Goal: Use online tool/utility: Utilize a website feature to perform a specific function

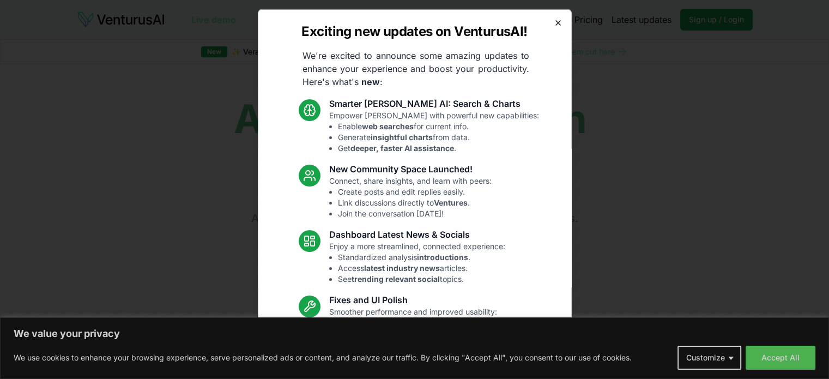
click at [554, 25] on icon "button" at bounding box center [558, 22] width 9 height 9
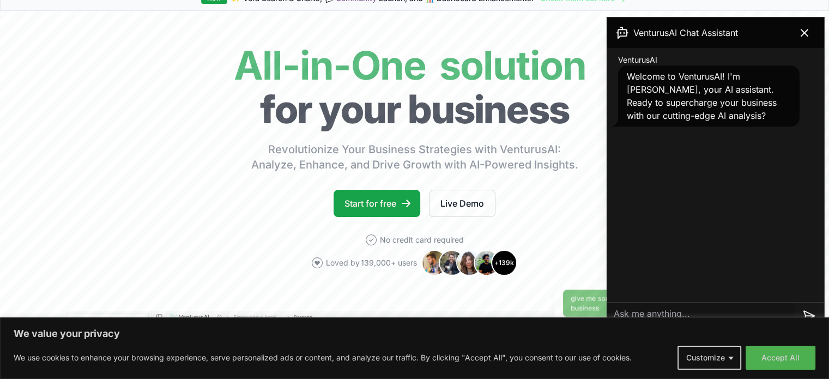
scroll to position [109, 0]
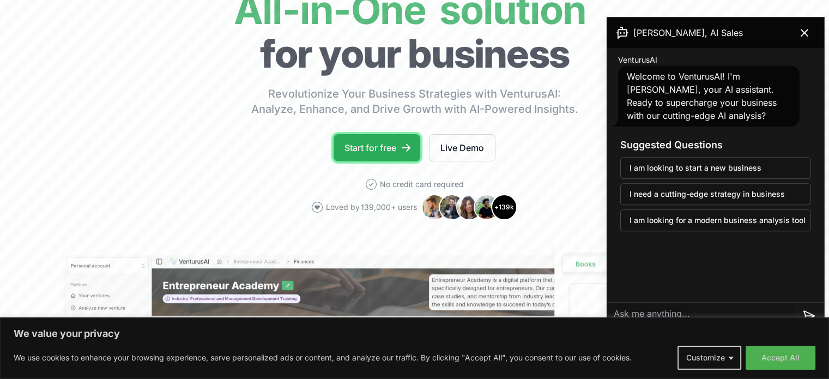
click at [387, 142] on link "Start for free" at bounding box center [377, 147] width 87 height 27
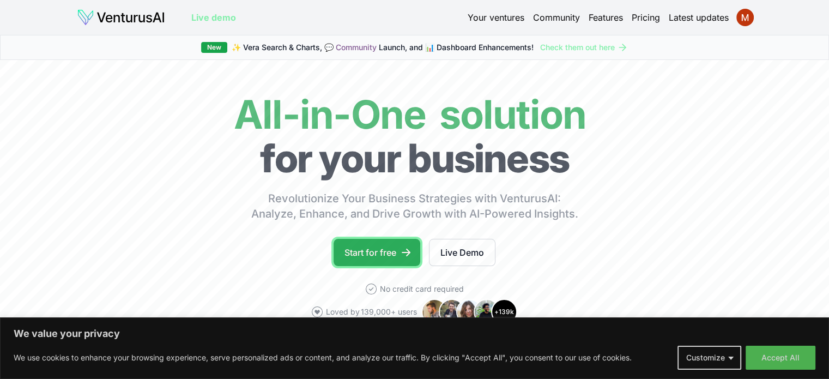
click at [399, 253] on link "Start for free" at bounding box center [377, 252] width 87 height 27
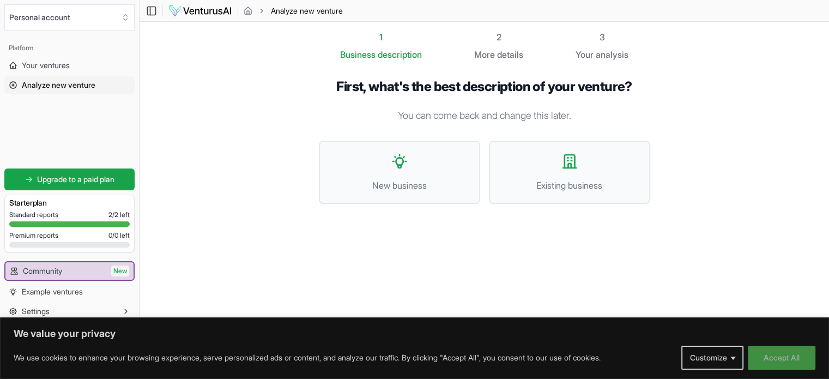
click at [787, 361] on button "Accept All" at bounding box center [782, 358] width 68 height 24
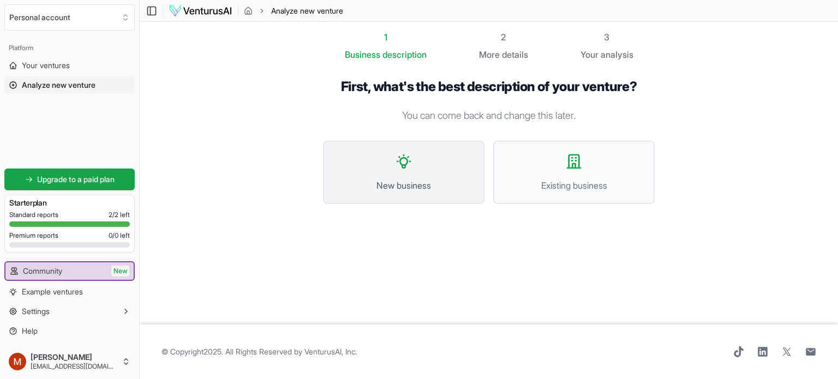
click at [432, 195] on button "New business" at bounding box center [403, 172] width 161 height 63
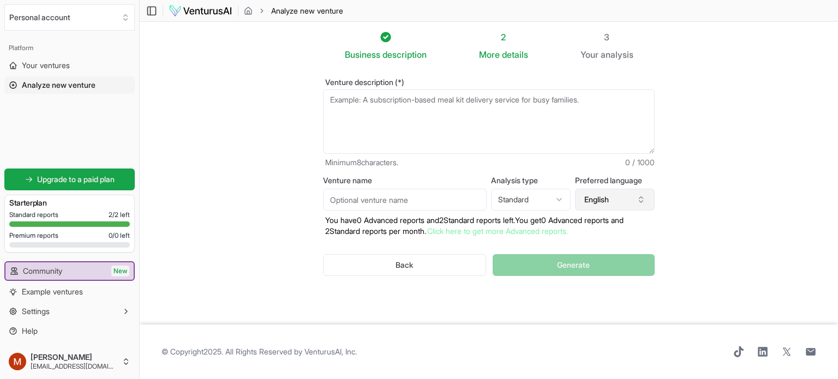
click at [643, 200] on icon "button" at bounding box center [640, 199] width 9 height 9
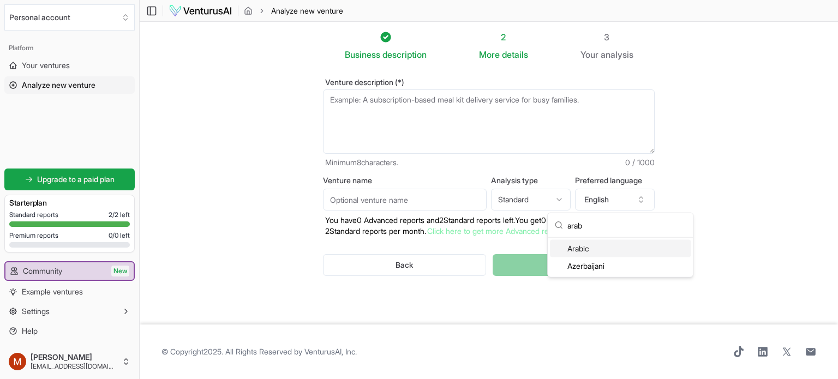
type input "arab"
click at [593, 249] on div "Arabic" at bounding box center [620, 248] width 141 height 17
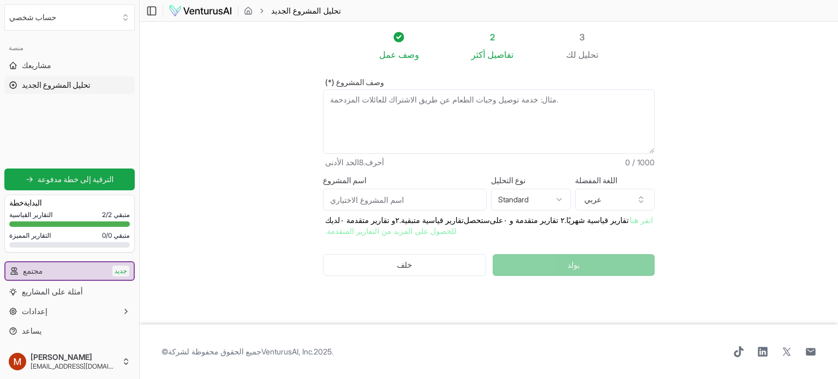
click at [548, 199] on html "نحن نقدر خصوصيتك نستخدم ملفات تعريف الارتباط لتحسين تجربة تصفحك، وتقديم إعلانات…" at bounding box center [419, 189] width 838 height 379
select select "advanced"
click at [531, 129] on textarea "وصف المشروع (*)" at bounding box center [489, 121] width 332 height 64
type textarea "a"
type textarea "l"
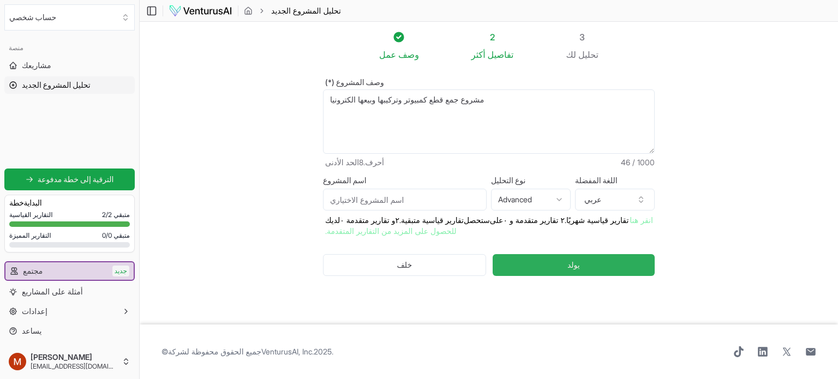
type textarea "مشروع جمع قطع كمبيوتر وتركيبها وبيعها الكترونيا"
click at [565, 267] on button "يولد" at bounding box center [573, 265] width 162 height 22
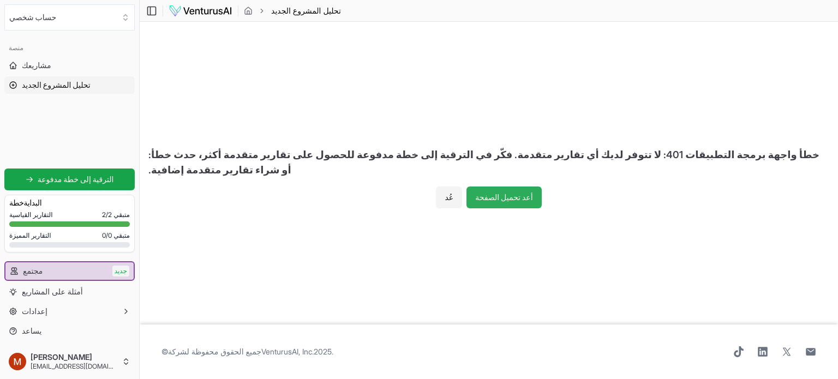
click at [515, 202] on font "أعد تحميل الصفحة" at bounding box center [503, 197] width 57 height 9
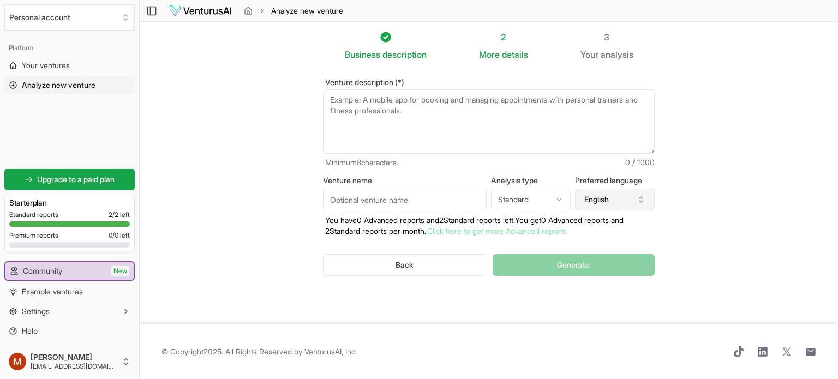
click at [641, 198] on icon "button" at bounding box center [640, 199] width 9 height 9
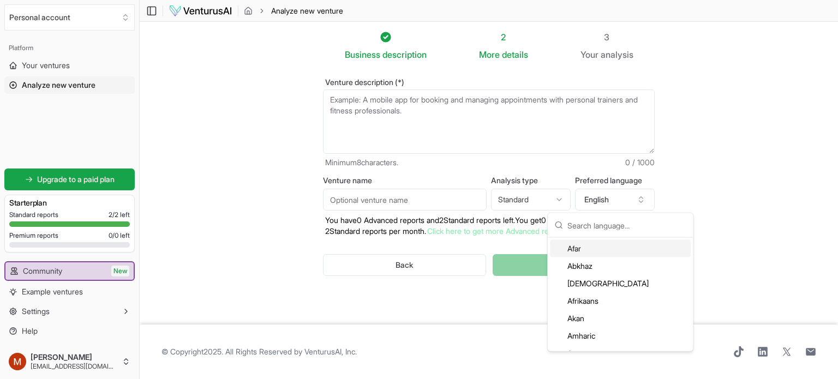
click at [645, 228] on input "text" at bounding box center [626, 225] width 119 height 24
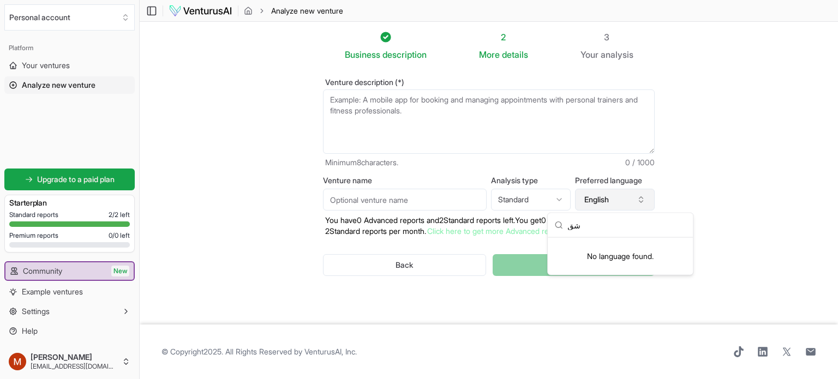
type input "ش"
type input "arab"
click at [614, 252] on div "Arabic" at bounding box center [620, 248] width 141 height 17
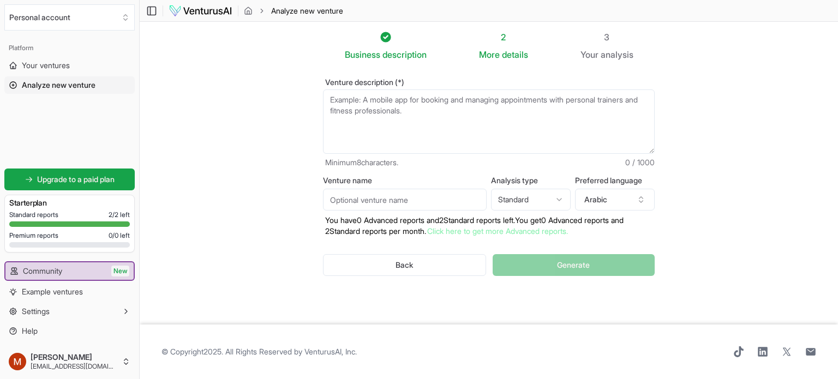
click at [535, 196] on html "We value your privacy We use cookies to enhance your browsing experience, serve…" at bounding box center [419, 189] width 838 height 379
select select "advanced"
click at [479, 106] on textarea "Venture description (*)" at bounding box center [489, 121] width 332 height 64
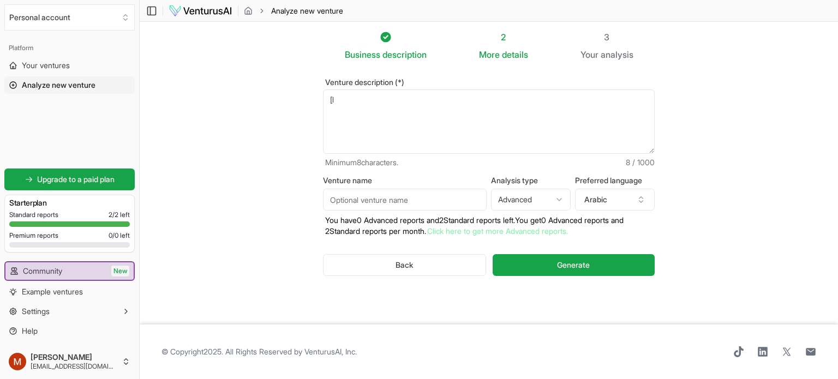
type textarea "["
drag, startPoint x: 473, startPoint y: 99, endPoint x: 316, endPoint y: 95, distance: 157.1
click at [314, 95] on div "Venture description (*) جمع قطع كمبيوتر مستعمله وبيعها الكترونيا Minimum 8 char…" at bounding box center [488, 186] width 366 height 250
type textarea "جمع قطع كمبيوتر مستعمله وبيعها الكترونيا"
click at [554, 201] on html "We value your privacy We use cookies to enhance your browsing experience, serve…" at bounding box center [419, 189] width 838 height 379
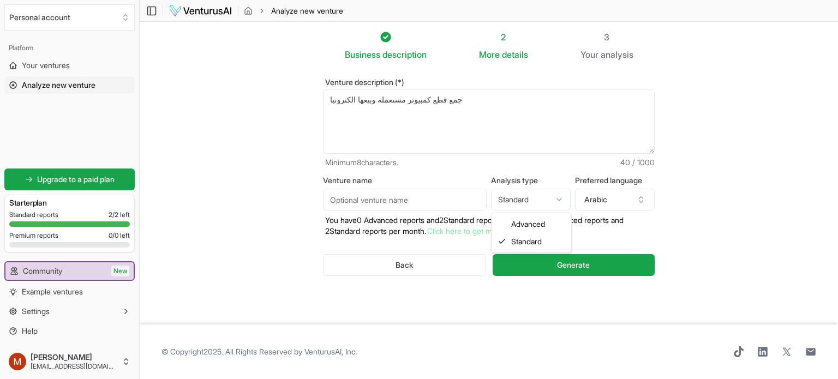
click at [541, 200] on html "We value your privacy We use cookies to enhance your browsing experience, serve…" at bounding box center [419, 189] width 838 height 379
select select "advanced"
click at [636, 206] on button "Arabic" at bounding box center [615, 200] width 80 height 22
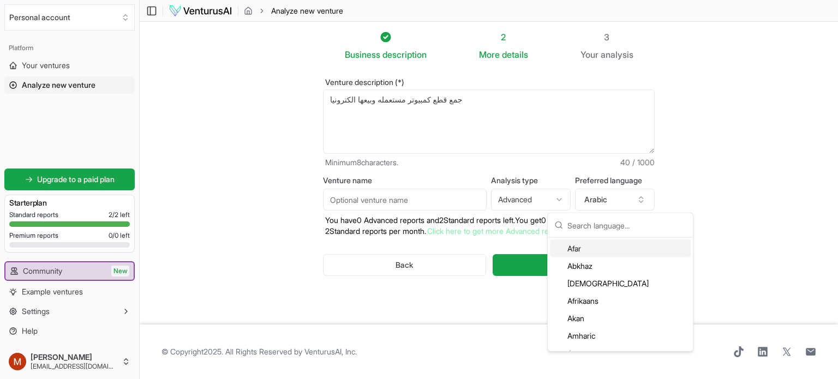
click at [762, 191] on section "Business description 2 More details 3 Your analysis Venture description (*) جمع…" at bounding box center [489, 173] width 698 height 303
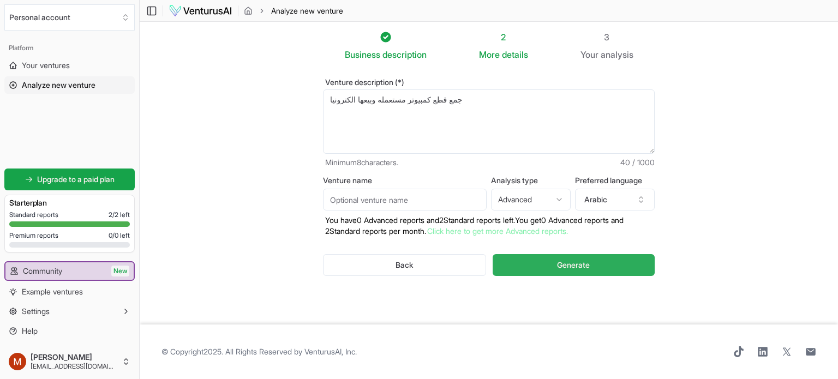
click at [567, 267] on span "Generate" at bounding box center [573, 265] width 33 height 11
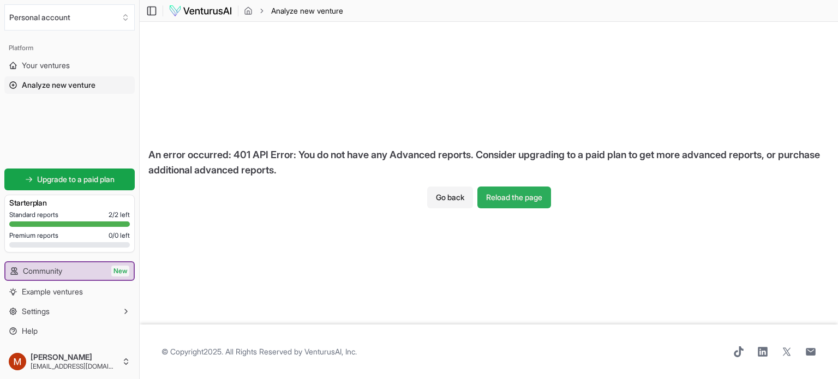
click at [521, 195] on button "Reload the page" at bounding box center [514, 198] width 74 height 22
